Goal: Complete application form

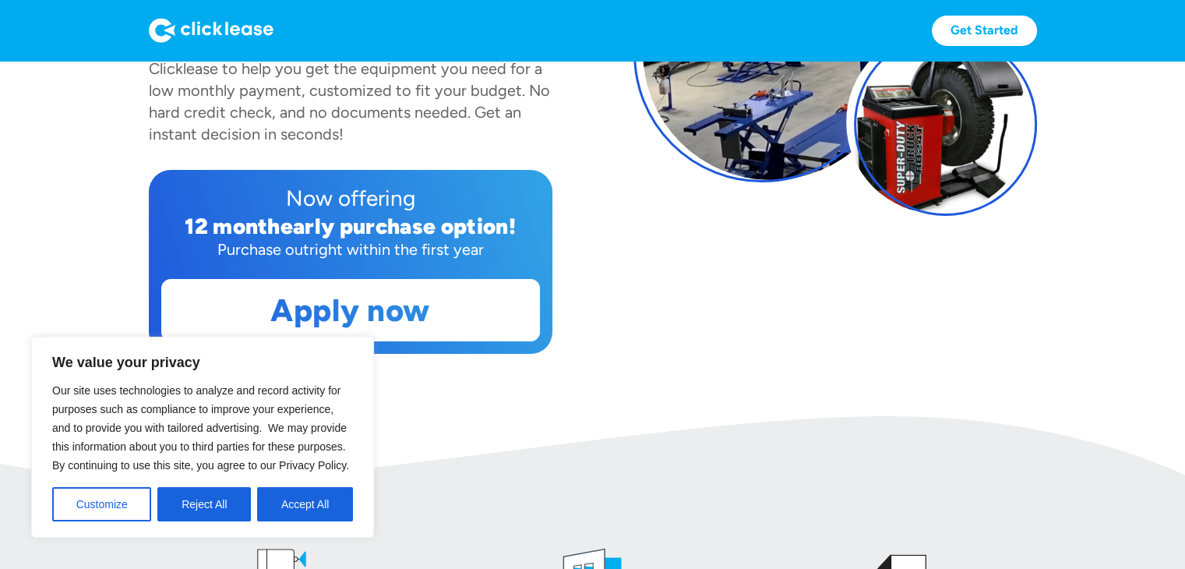
scroll to position [295, 0]
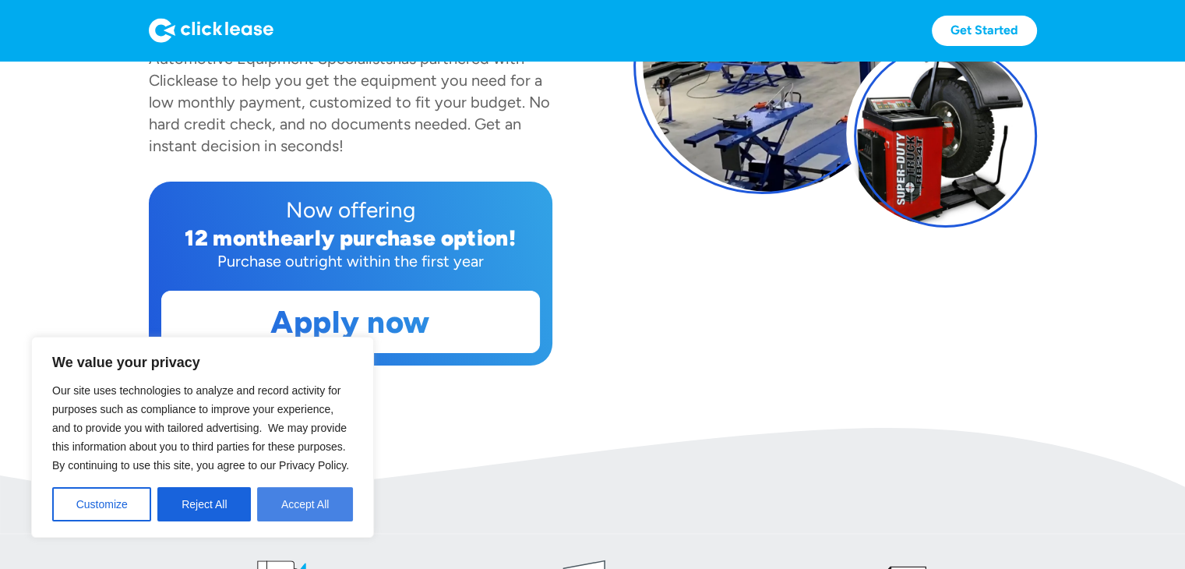
click at [324, 506] on button "Accept All" at bounding box center [305, 504] width 96 height 34
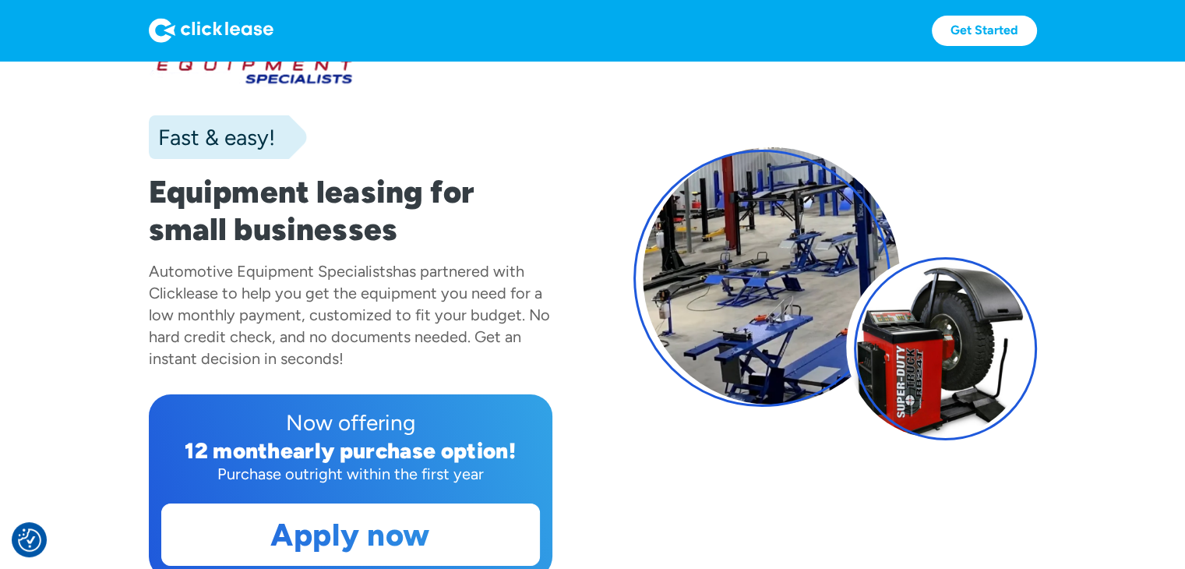
scroll to position [0, 0]
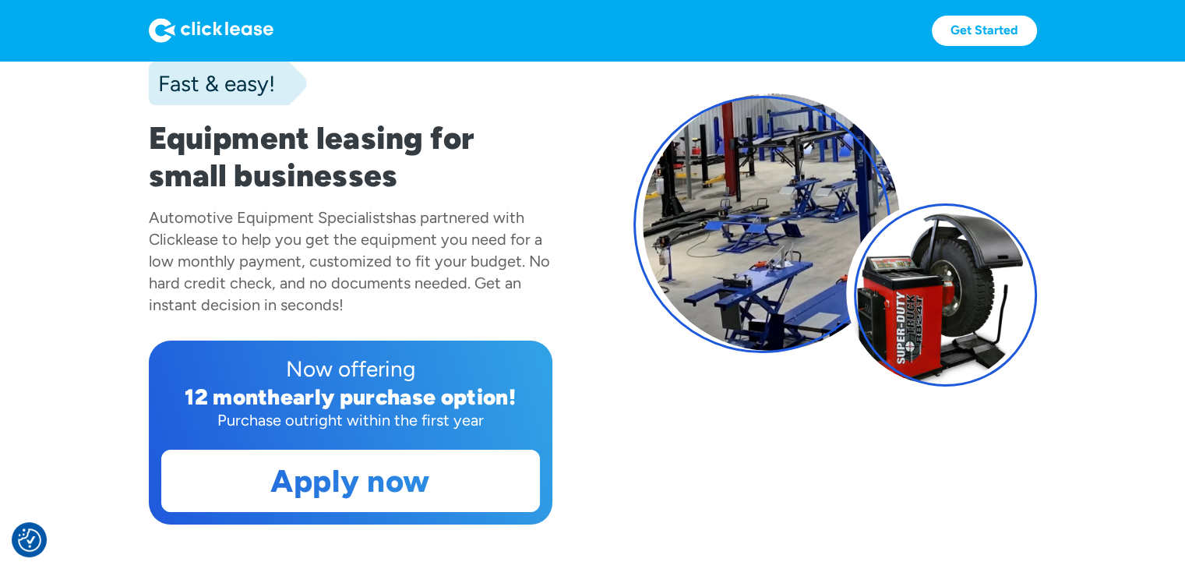
scroll to position [137, 0]
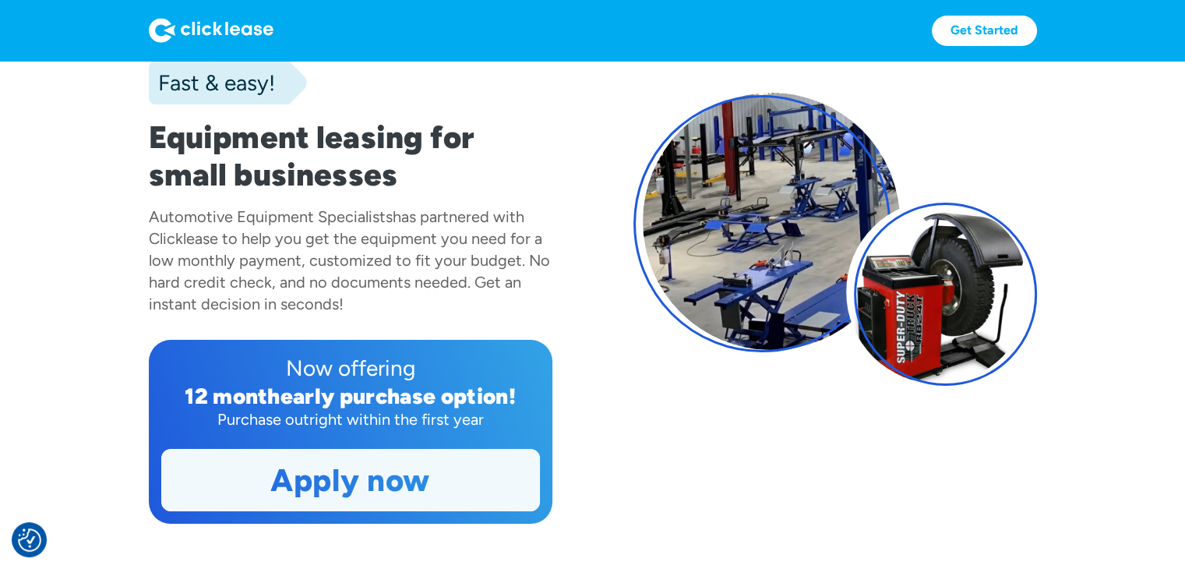
click at [351, 478] on link "Apply now" at bounding box center [350, 479] width 377 height 61
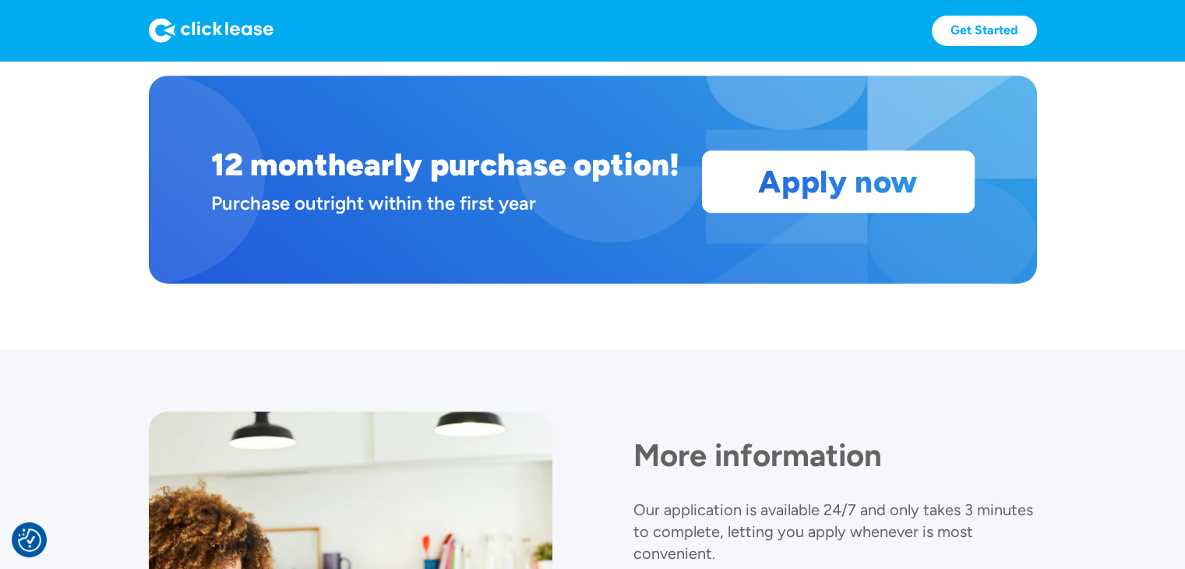
scroll to position [1369, 0]
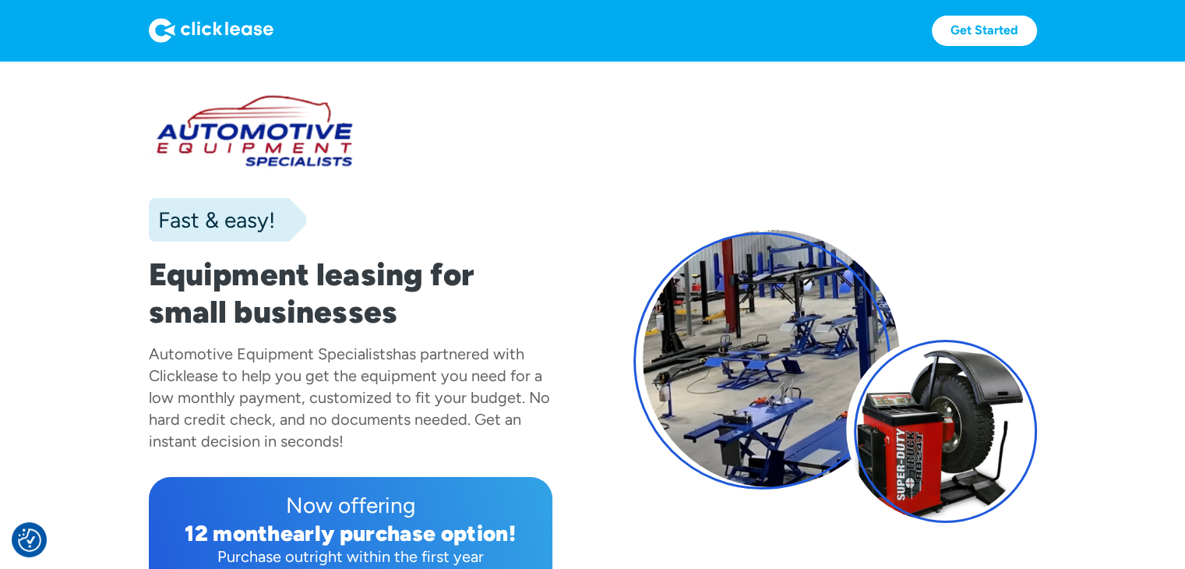
click at [343, 508] on div "Now offering" at bounding box center [350, 504] width 379 height 31
click at [349, 521] on div "early purchase option!" at bounding box center [397, 533] width 235 height 26
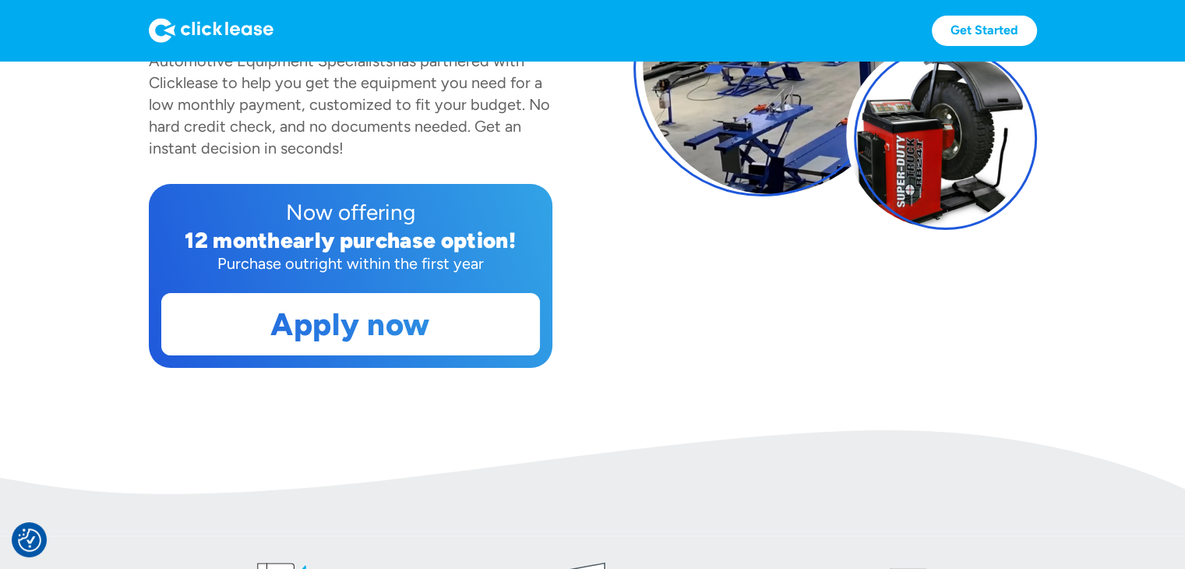
scroll to position [305, 0]
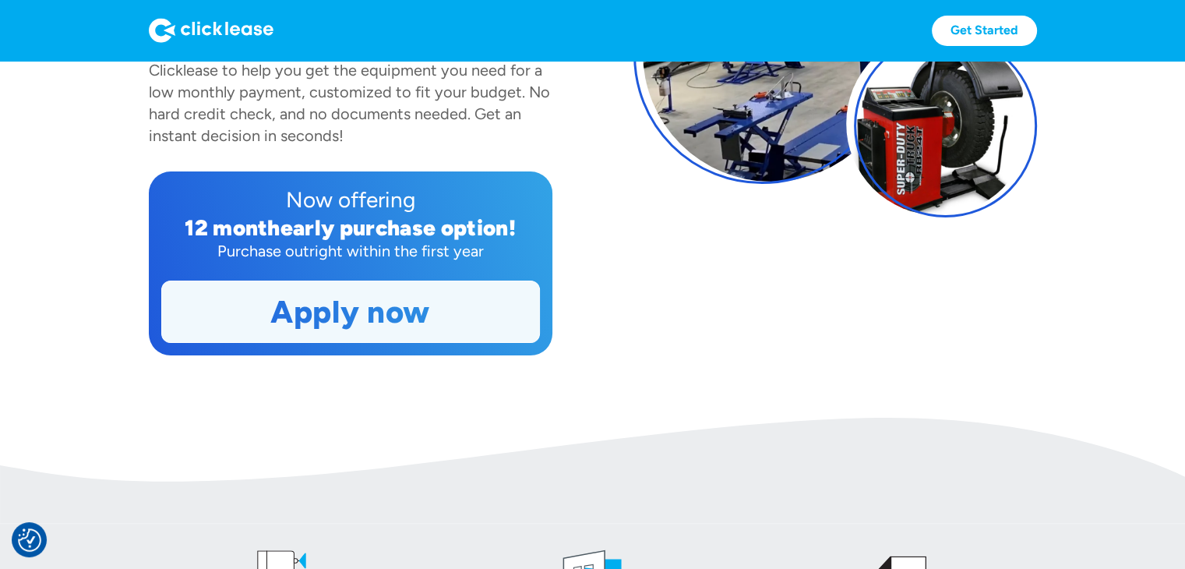
click at [351, 313] on link "Apply now" at bounding box center [350, 311] width 377 height 61
